Goal: Transaction & Acquisition: Purchase product/service

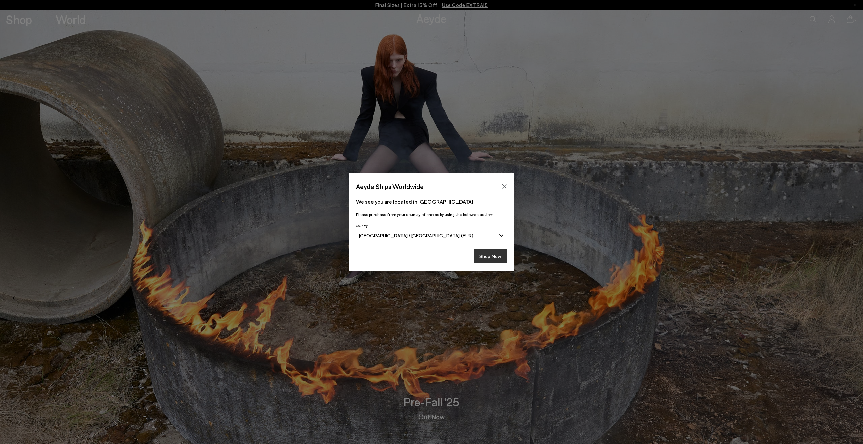
click at [497, 261] on button "Shop Now" at bounding box center [490, 257] width 33 height 14
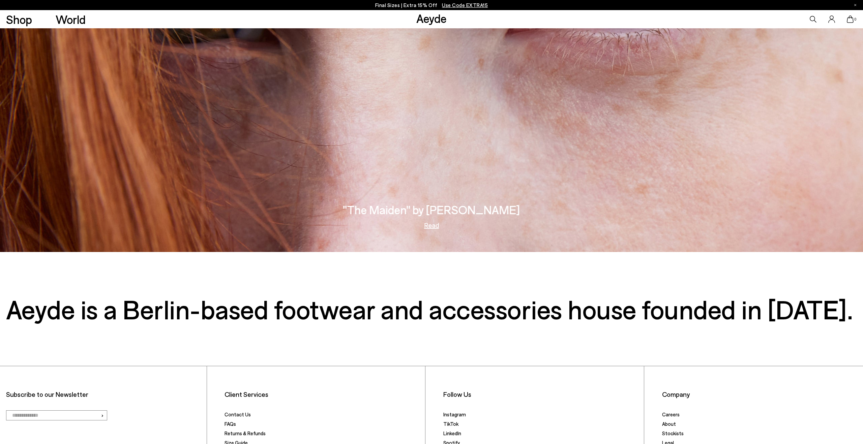
scroll to position [1919, 0]
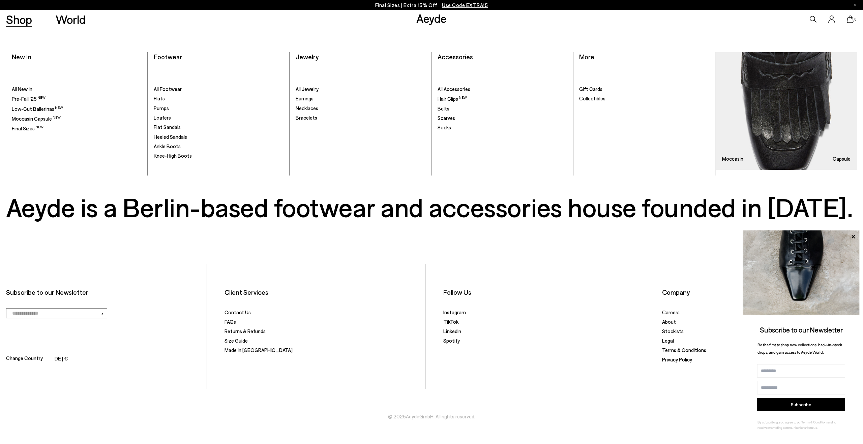
click at [19, 16] on link "Shop" at bounding box center [19, 19] width 26 height 12
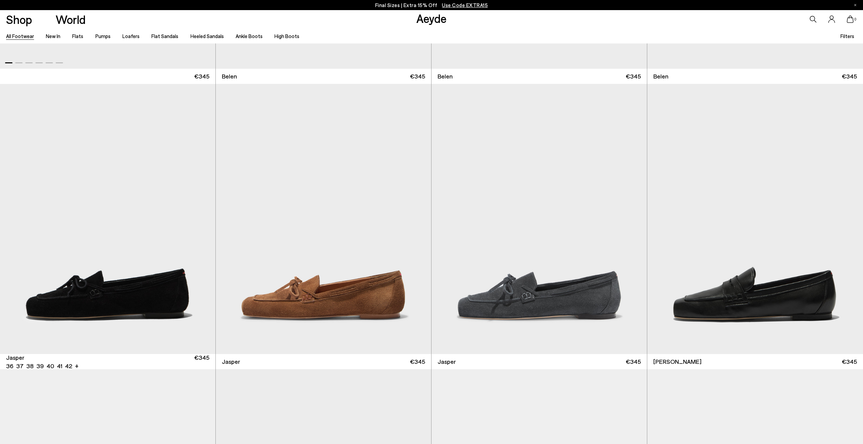
scroll to position [344, 0]
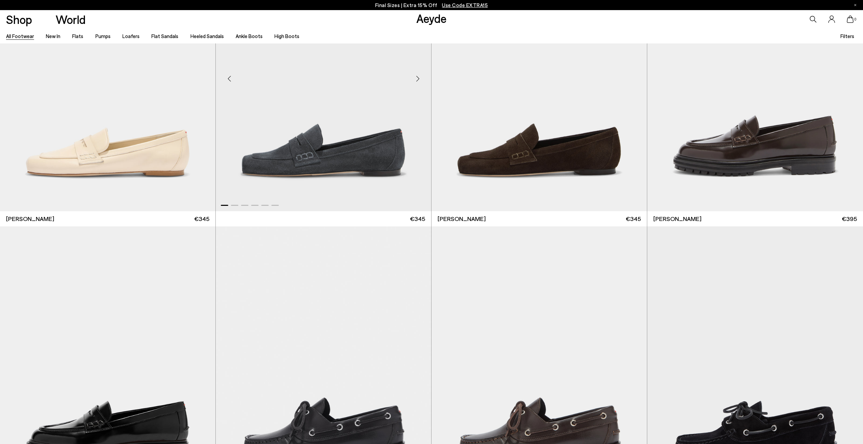
scroll to position [934, 0]
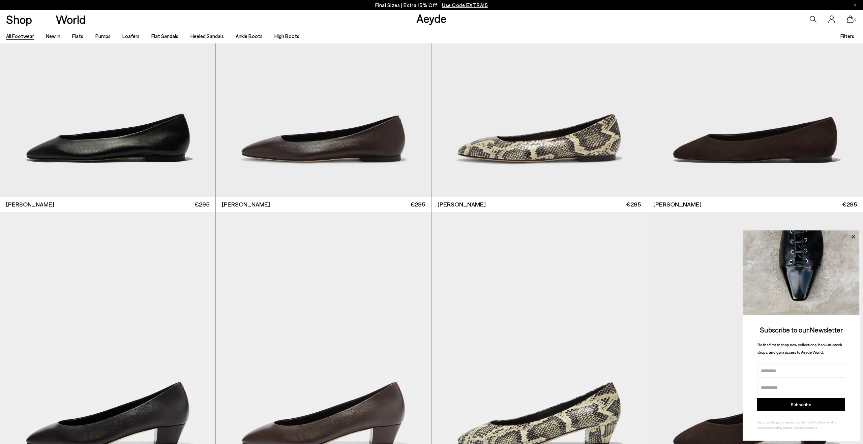
click at [853, 236] on icon at bounding box center [853, 236] width 3 height 3
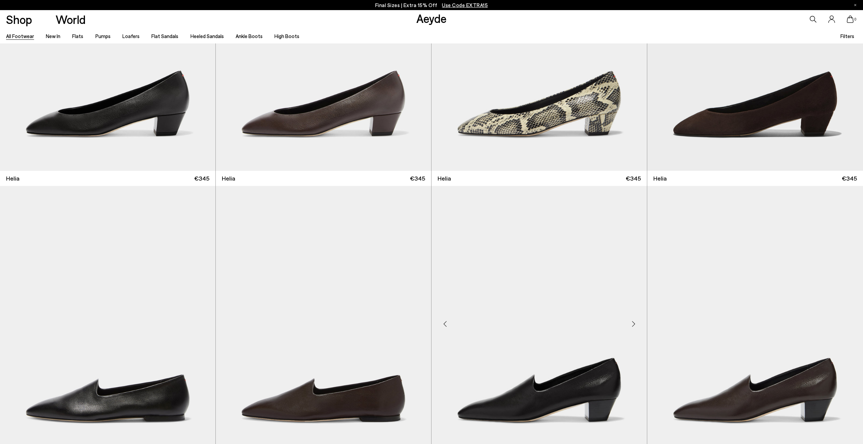
scroll to position [2162, 0]
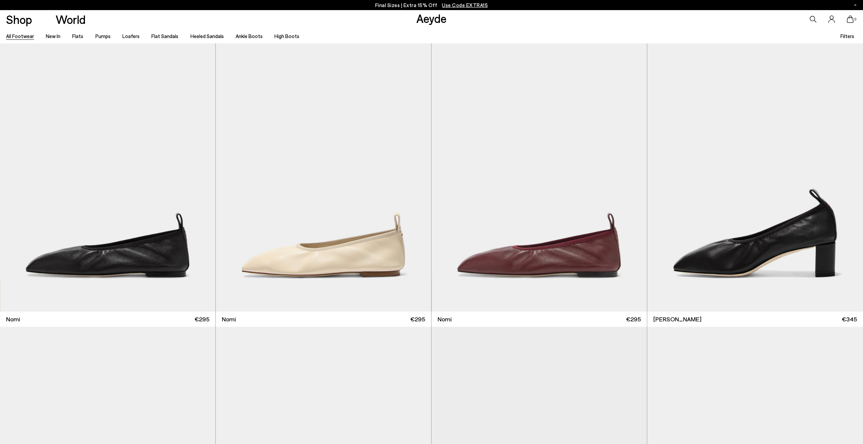
scroll to position [2575, 0]
click at [633, 176] on div "Next slide" at bounding box center [634, 179] width 20 height 20
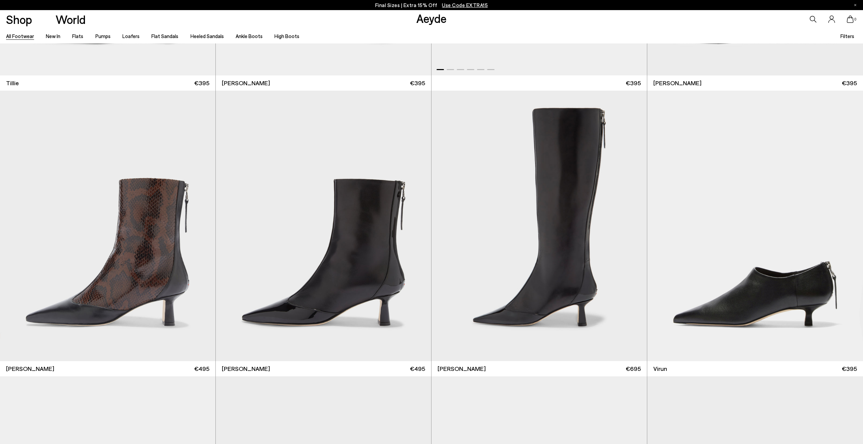
scroll to position [3427, 0]
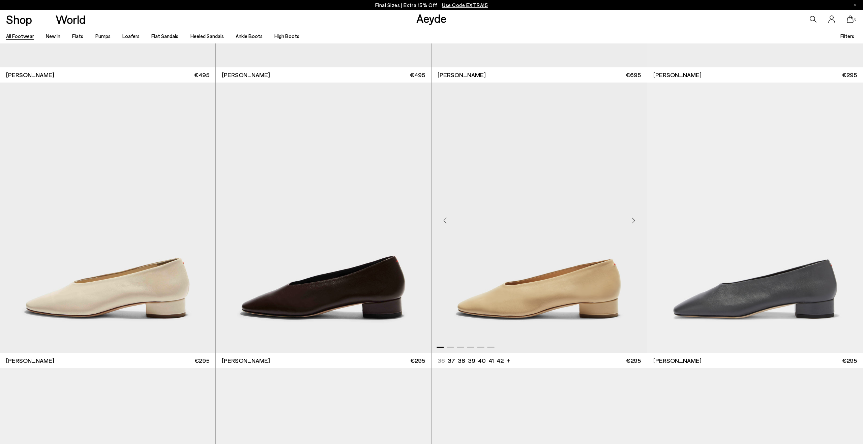
scroll to position [6011, 0]
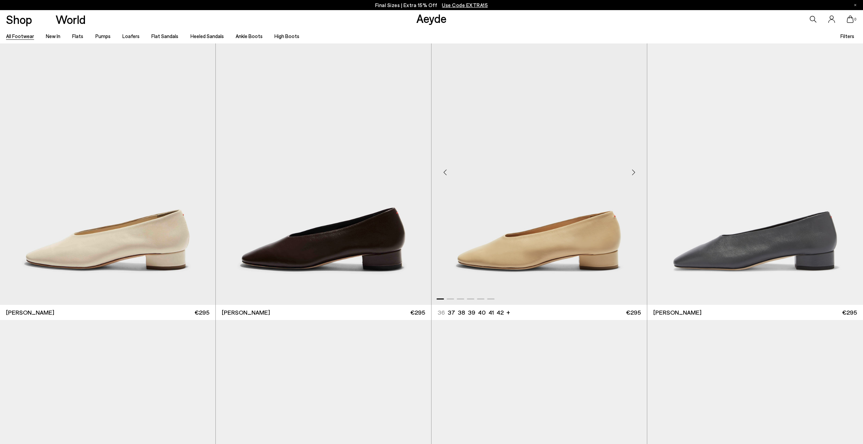
click at [632, 172] on div "Next slide" at bounding box center [634, 173] width 20 height 20
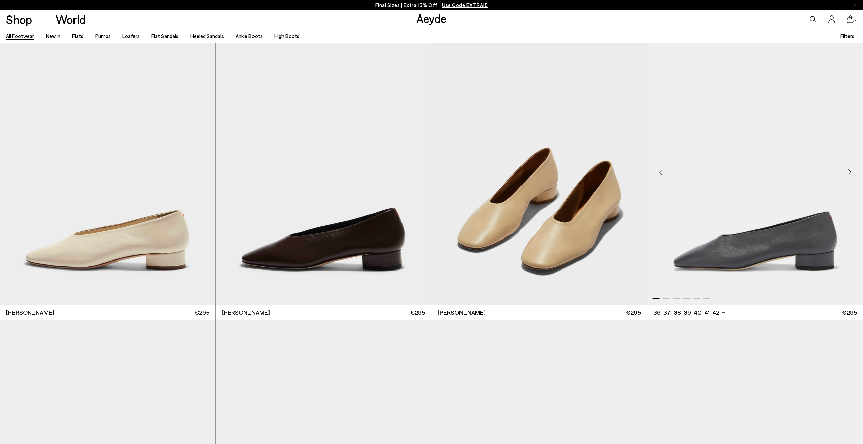
click at [849, 171] on div "Next slide" at bounding box center [850, 173] width 20 height 20
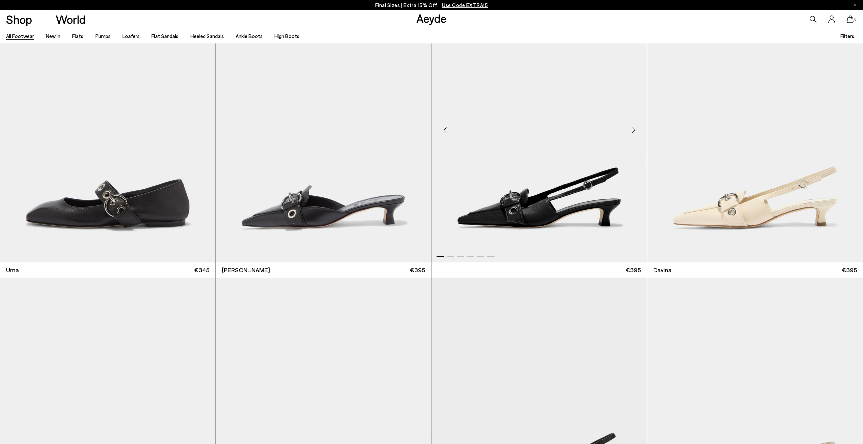
scroll to position [6464, 0]
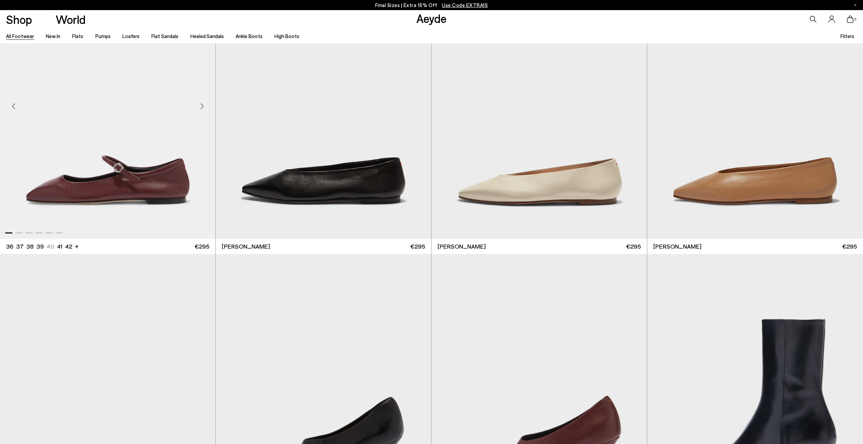
scroll to position [9012, 0]
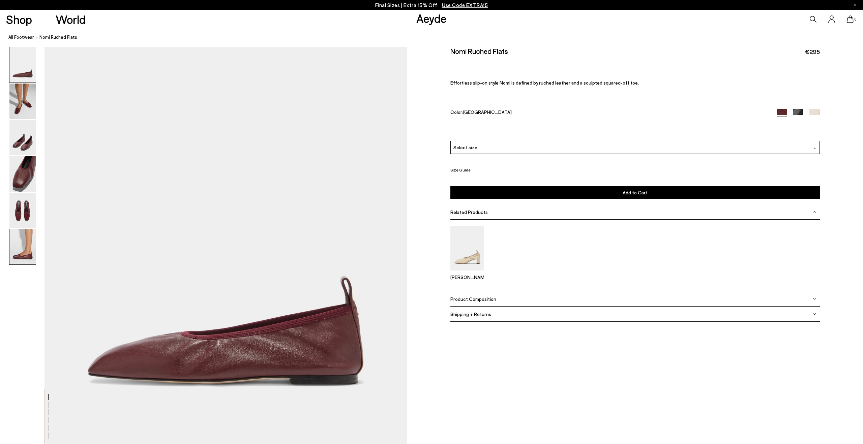
click at [19, 249] on img at bounding box center [22, 246] width 26 height 35
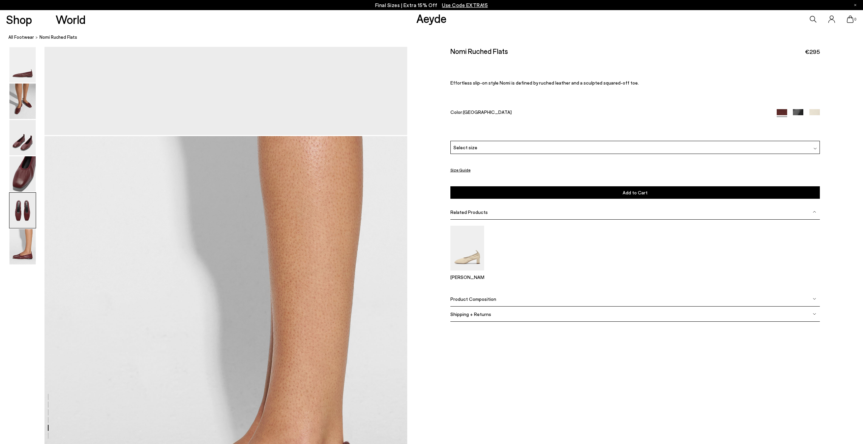
scroll to position [2384, 0]
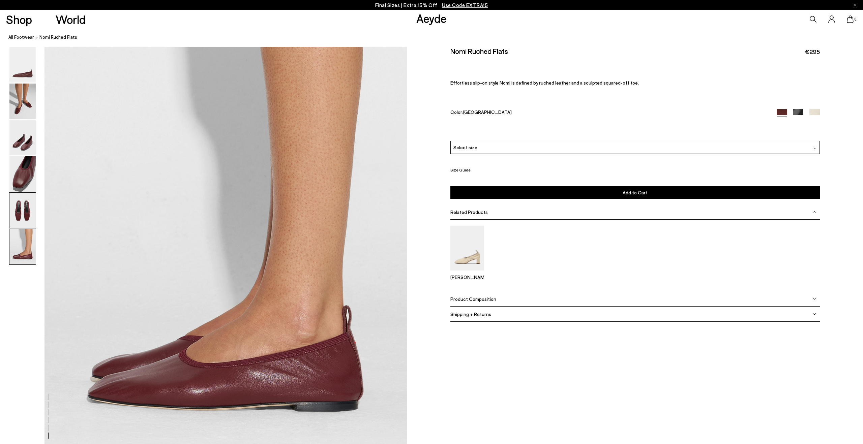
click at [22, 209] on img at bounding box center [22, 210] width 26 height 35
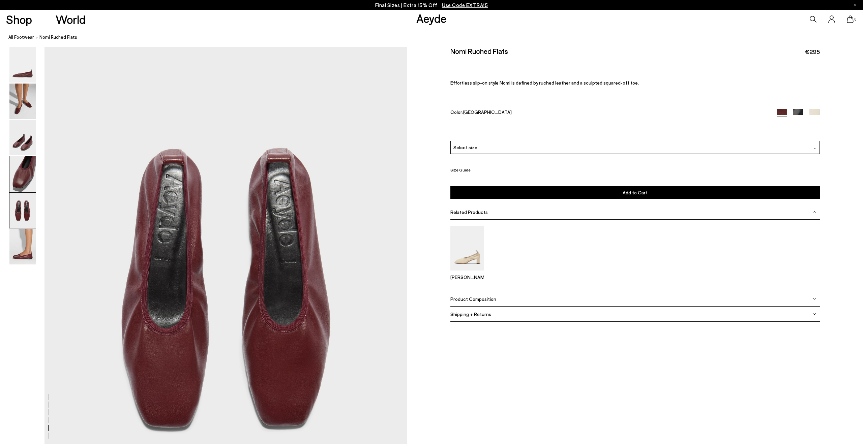
click at [31, 179] on img at bounding box center [22, 173] width 26 height 35
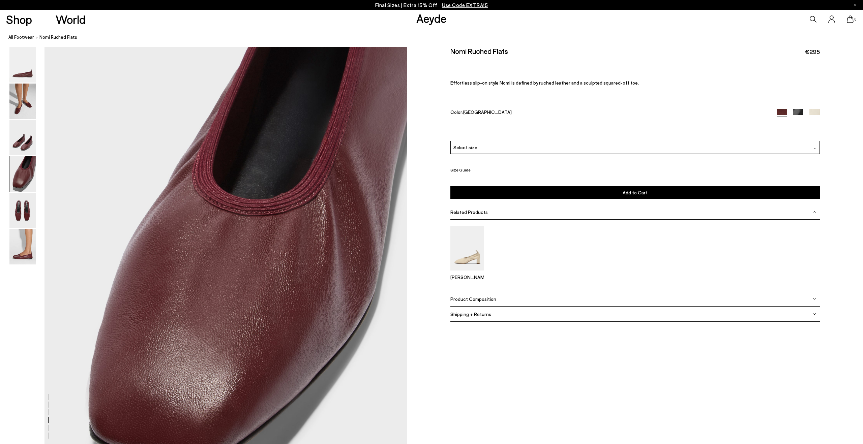
scroll to position [1382, 0]
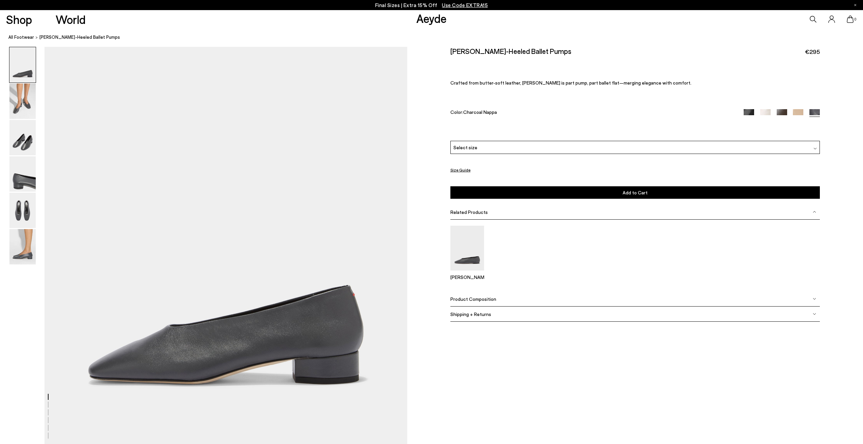
click at [470, 143] on div "Select size" at bounding box center [636, 147] width 370 height 13
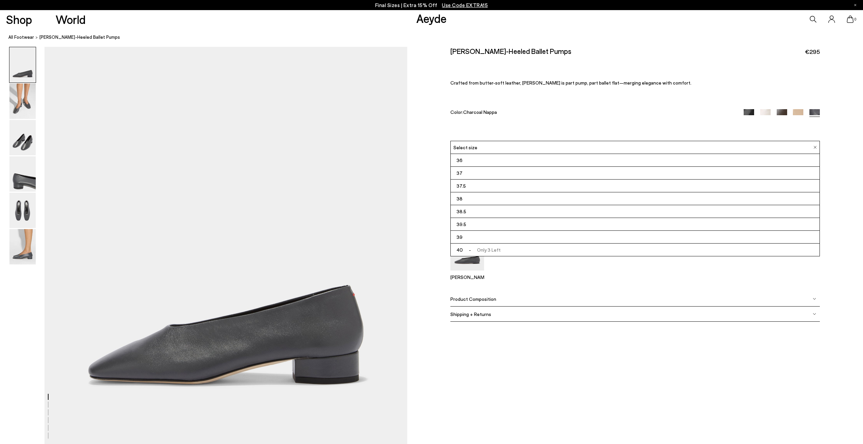
click at [482, 248] on span "- Only 3 Left" at bounding box center [481, 250] width 37 height 8
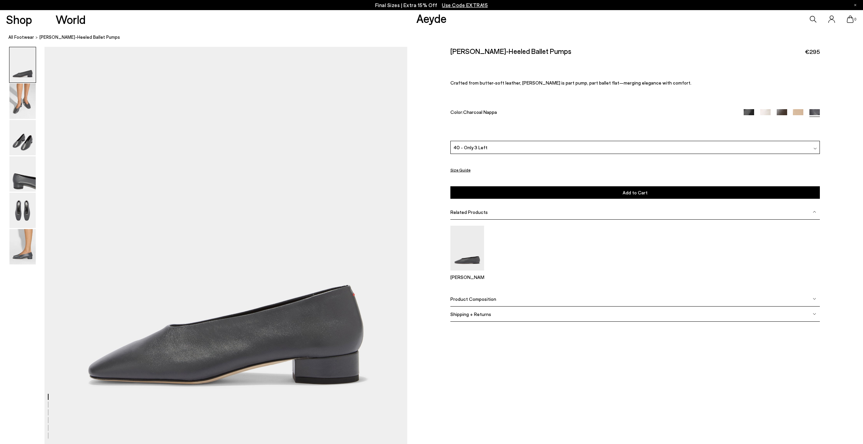
click at [24, 101] on img at bounding box center [22, 101] width 26 height 35
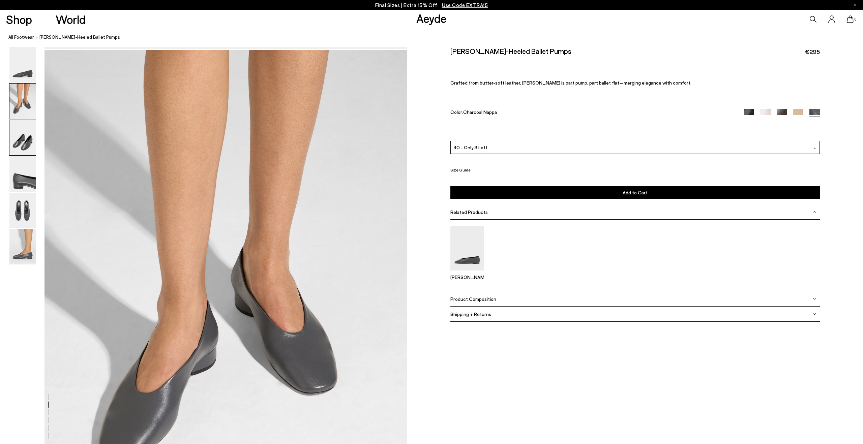
scroll to position [399, 0]
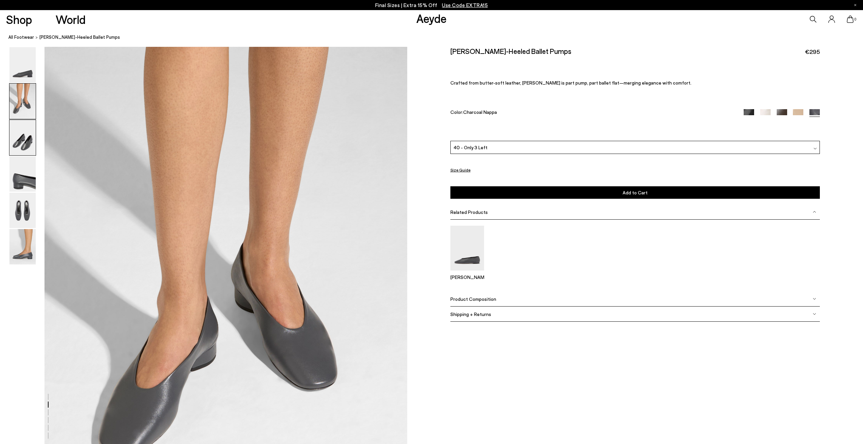
click at [21, 144] on img at bounding box center [22, 137] width 26 height 35
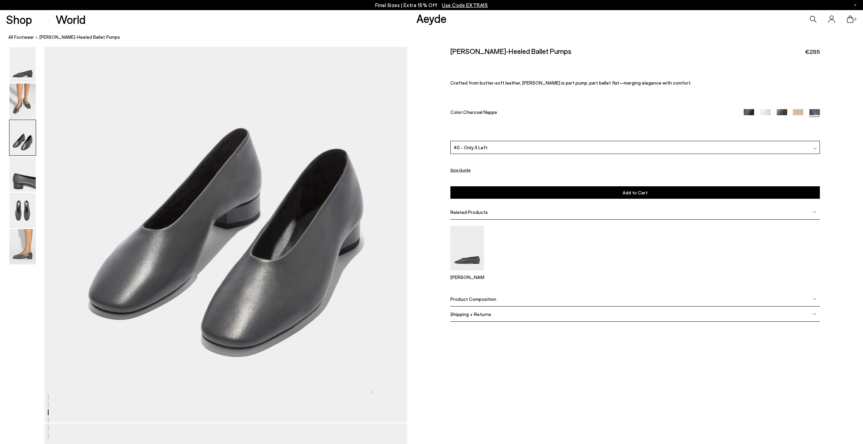
scroll to position [998, 0]
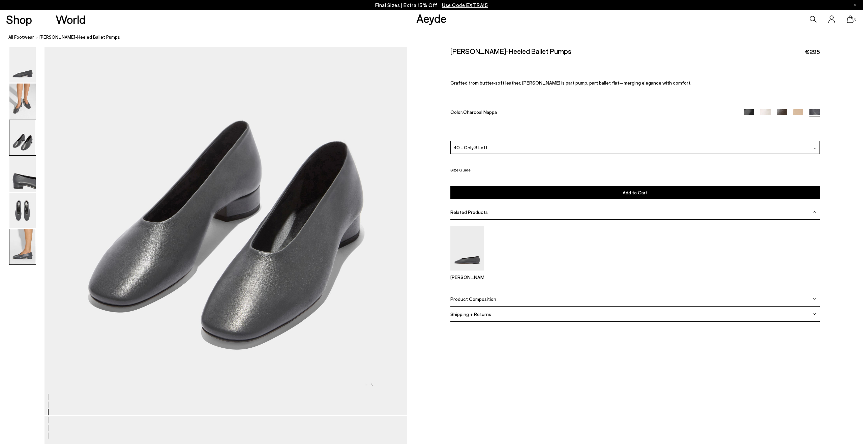
click at [33, 252] on img at bounding box center [22, 246] width 26 height 35
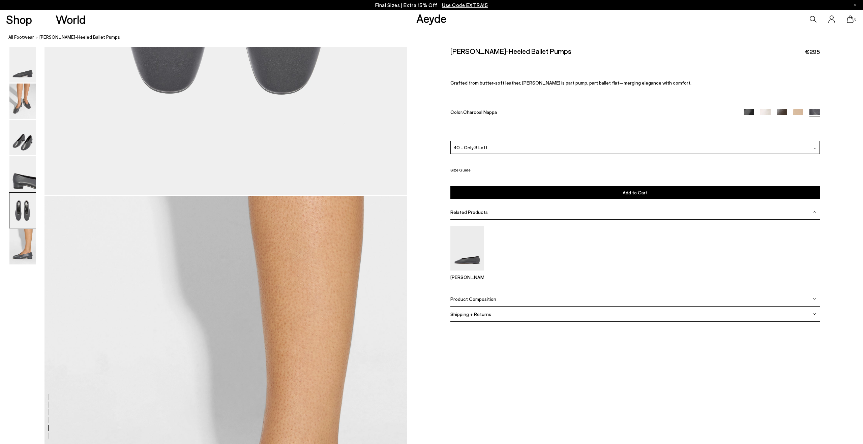
scroll to position [2384, 0]
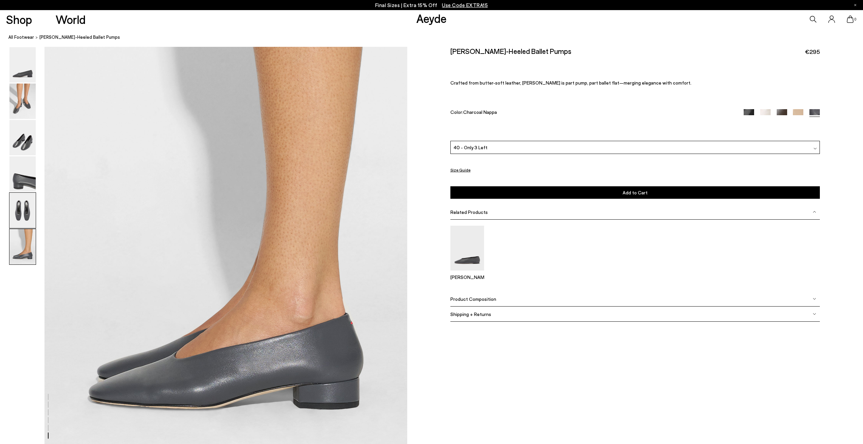
click at [28, 213] on img at bounding box center [22, 210] width 26 height 35
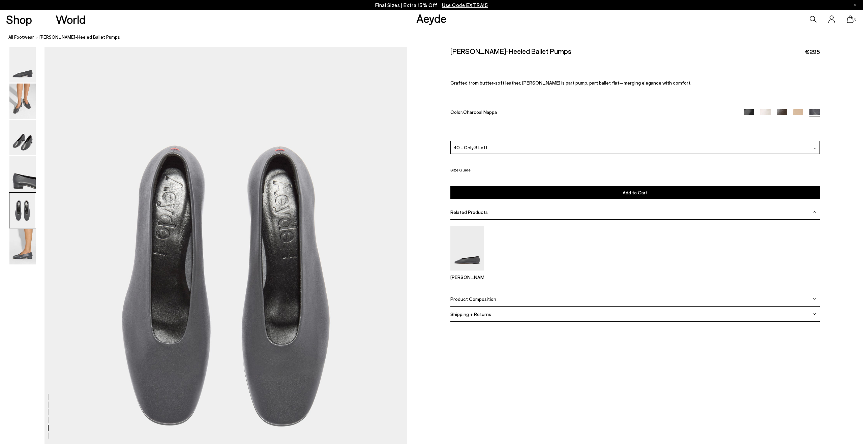
scroll to position [1853, 0]
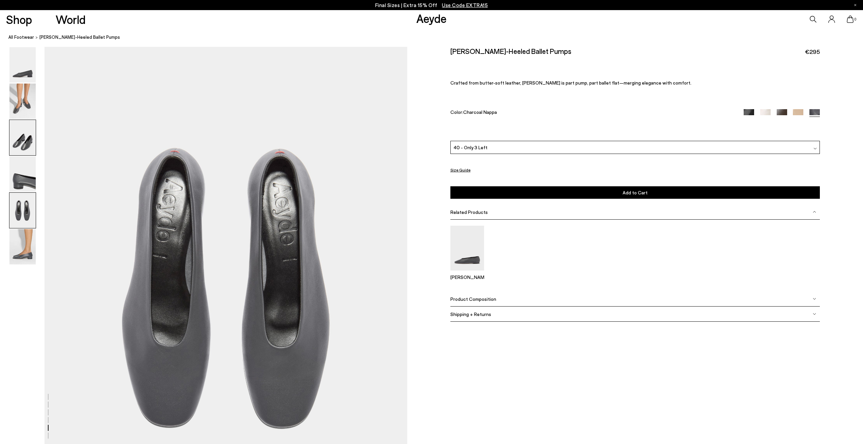
click at [20, 148] on img at bounding box center [22, 137] width 26 height 35
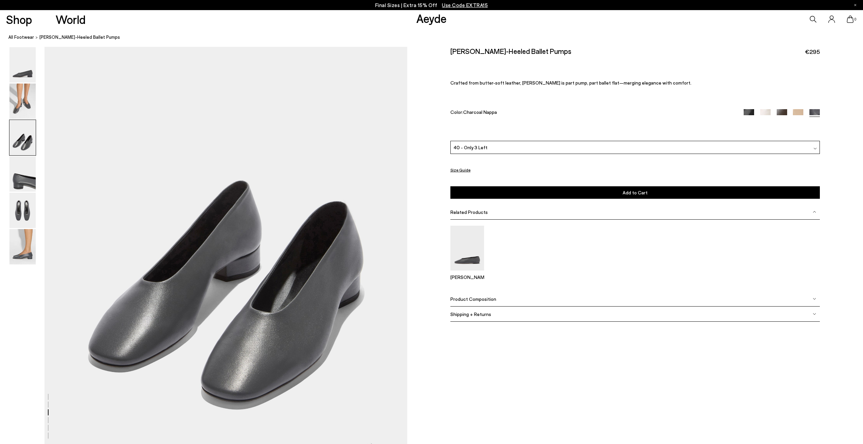
scroll to position [884, 0]
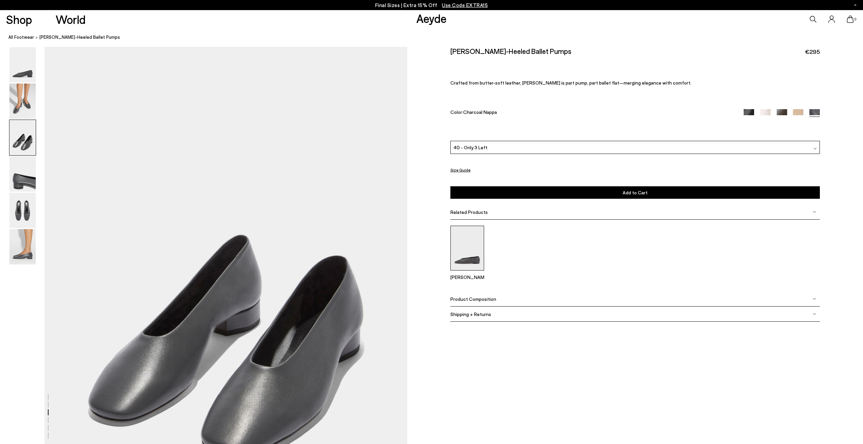
click at [473, 254] on img at bounding box center [468, 248] width 34 height 45
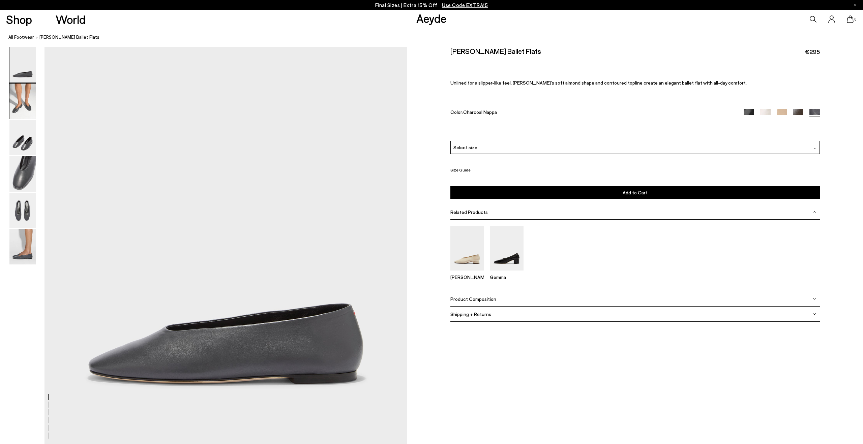
click at [15, 114] on img at bounding box center [22, 101] width 26 height 35
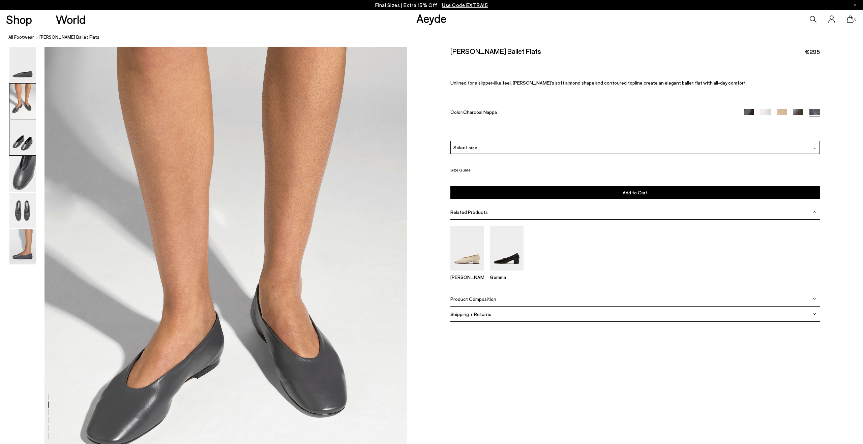
click at [16, 138] on img at bounding box center [22, 137] width 26 height 35
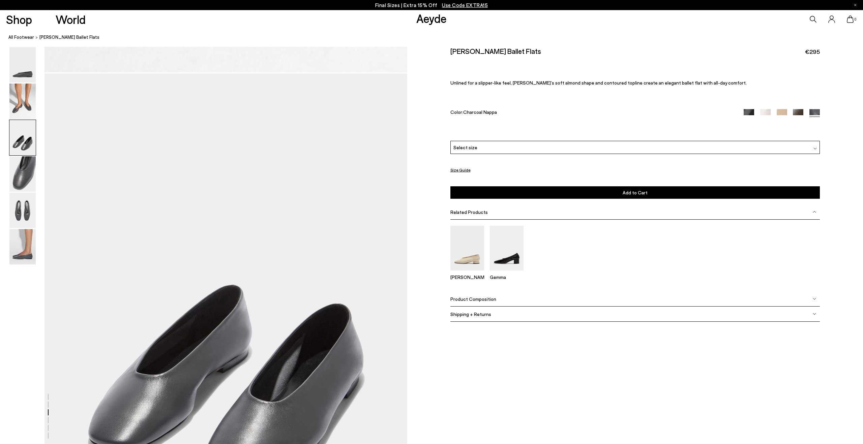
scroll to position [884, 0]
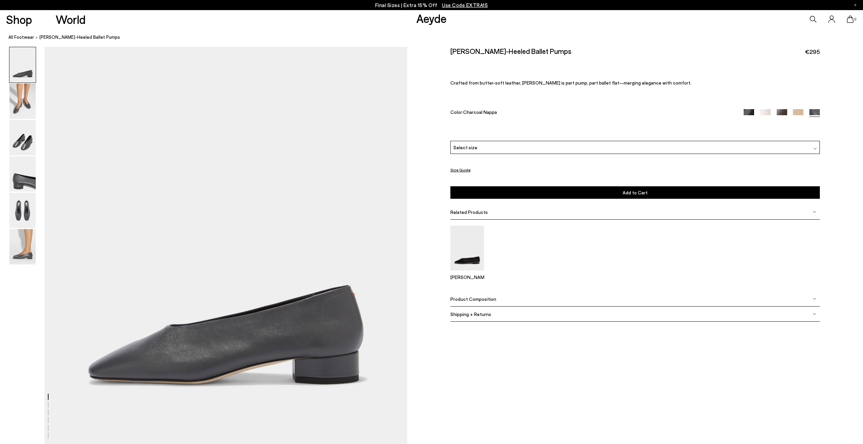
scroll to position [884, 0]
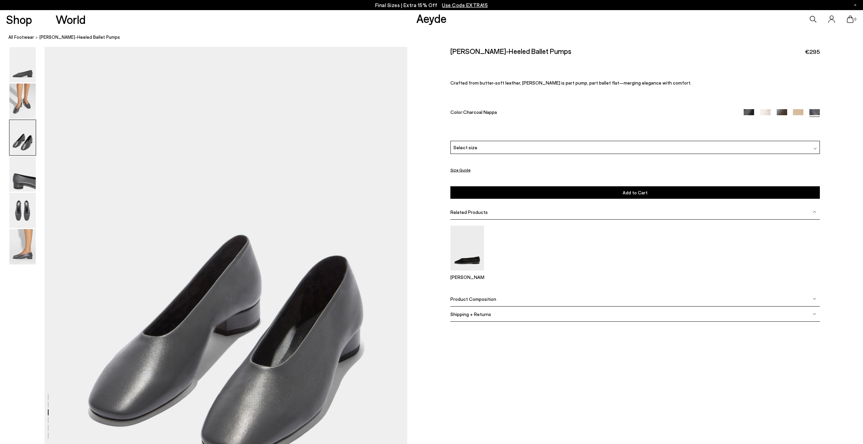
click at [650, 146] on div "Select size" at bounding box center [636, 147] width 370 height 13
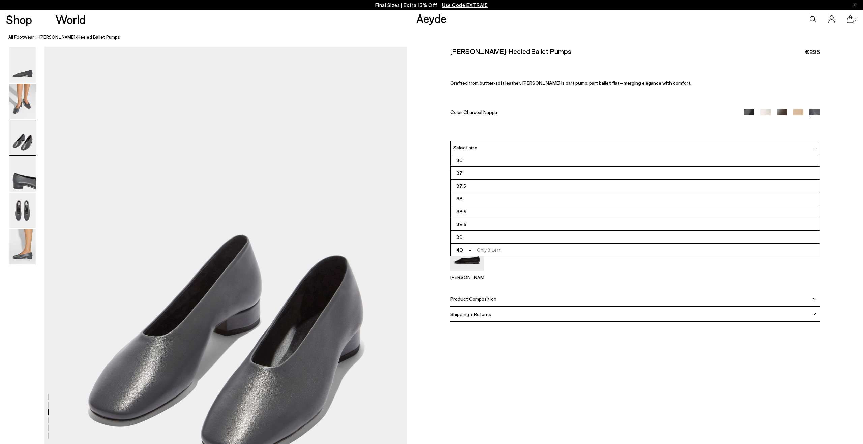
click at [548, 247] on li "40 - Only 3 Left" at bounding box center [635, 250] width 369 height 13
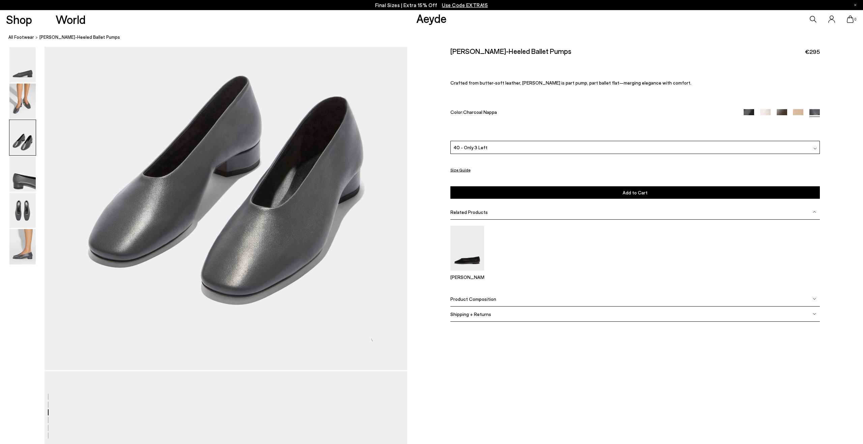
scroll to position [1061, 0]
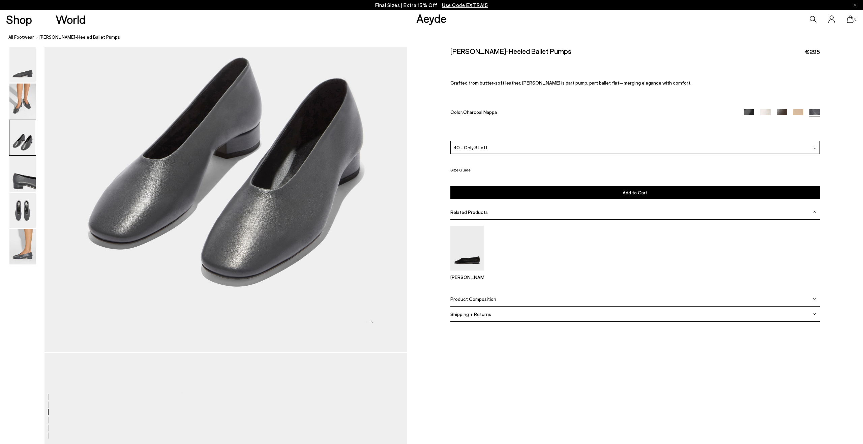
click at [797, 108] on div "Delia Low-Heeled Ballet Pumps €295 Crafted from butter-soft leather, Delia is p…" at bounding box center [636, 94] width 370 height 94
click at [797, 110] on img at bounding box center [798, 114] width 10 height 10
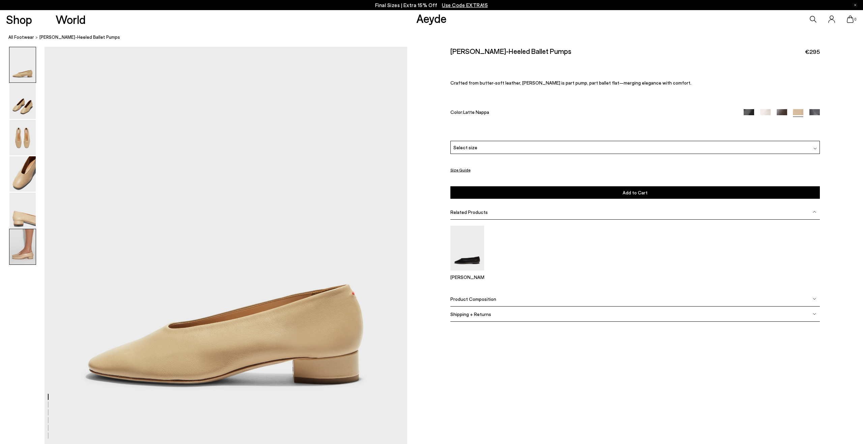
click at [16, 255] on img at bounding box center [22, 246] width 26 height 35
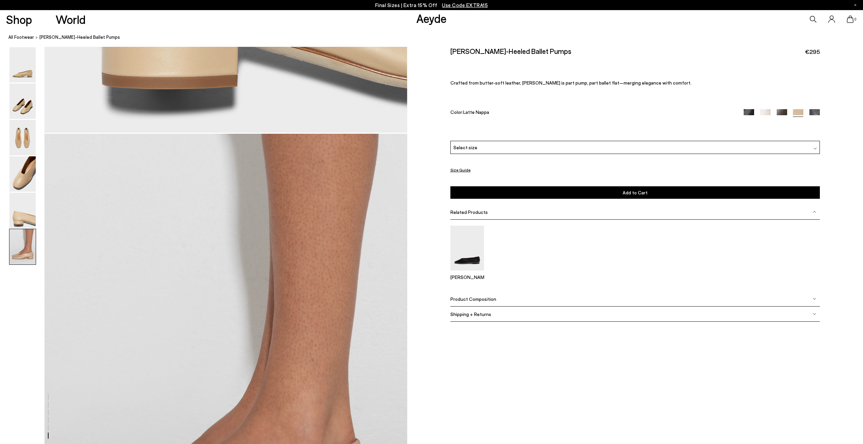
scroll to position [2384, 0]
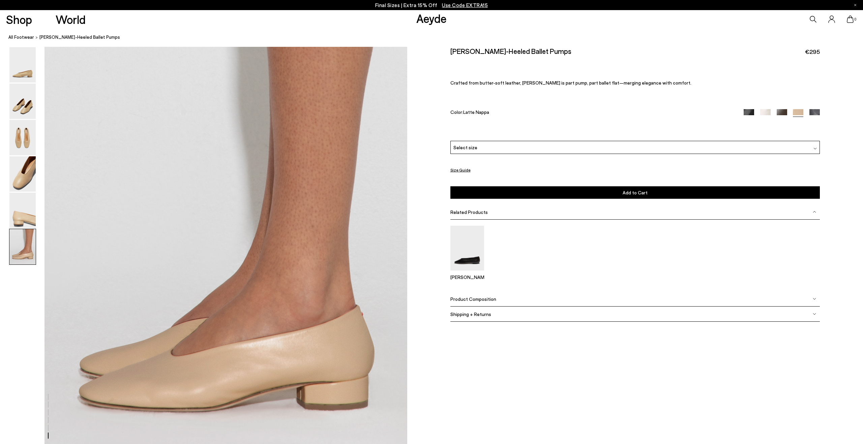
click at [820, 115] on div "Size Guide Shoes Belt Our shoes come in European sizing. The easiest way to mea…" at bounding box center [635, 191] width 456 height 289
click at [818, 113] on img at bounding box center [815, 114] width 10 height 10
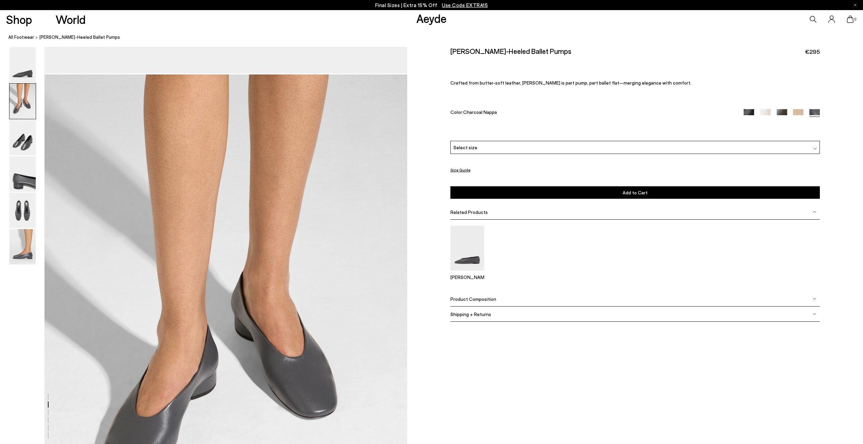
scroll to position [469, 0]
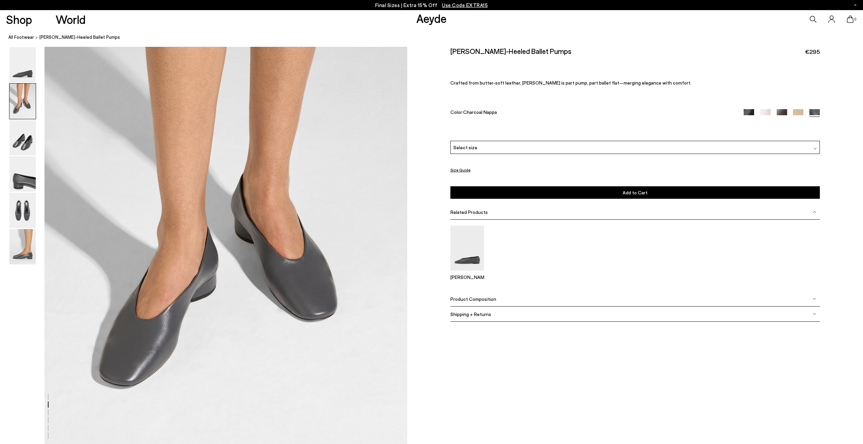
click at [404, 6] on p "Final Sizes | Extra 15% Off Use Code EXTRA15" at bounding box center [431, 5] width 113 height 8
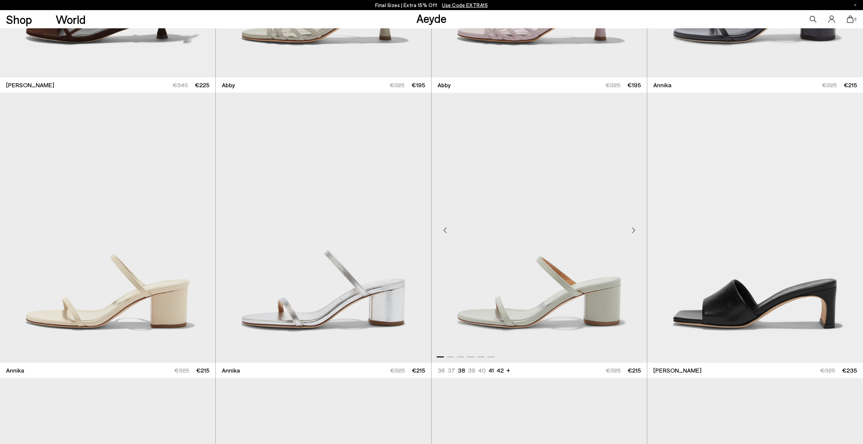
scroll to position [837, 0]
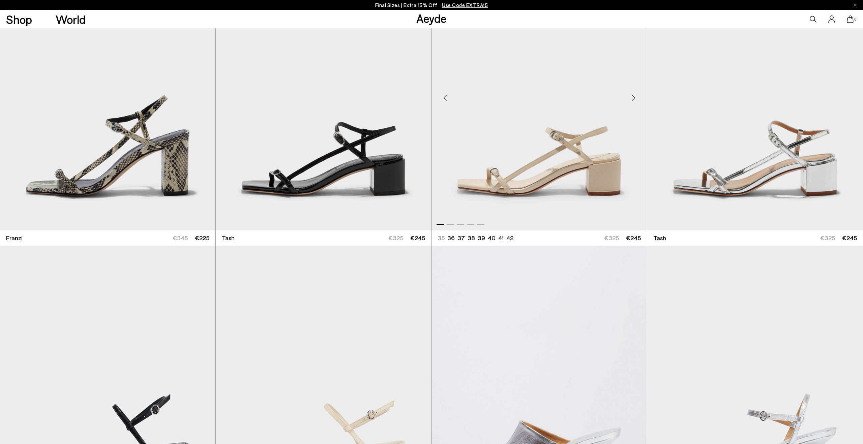
scroll to position [3195, 0]
click at [634, 97] on div "Next slide" at bounding box center [634, 98] width 20 height 20
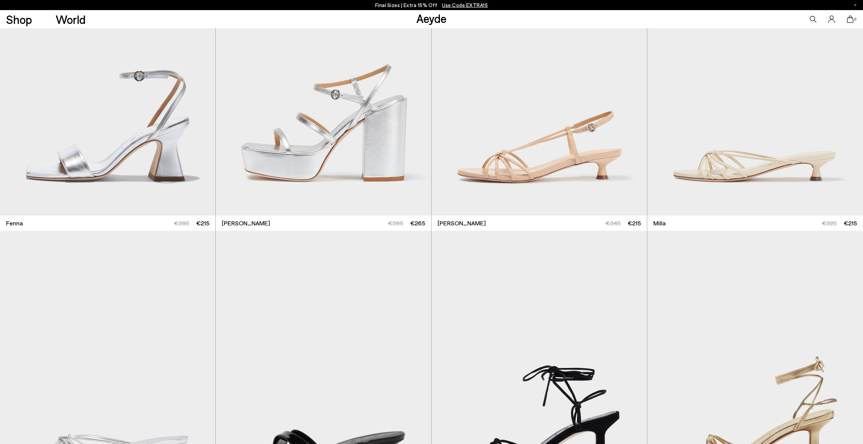
scroll to position [4467, 0]
